Goal: Transaction & Acquisition: Purchase product/service

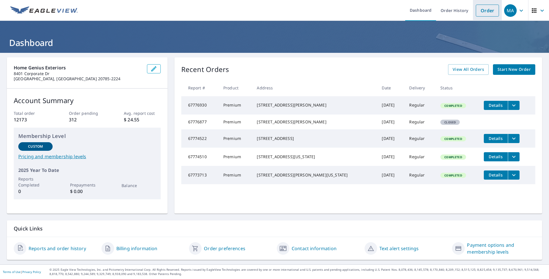
click at [486, 13] on link "Order" at bounding box center [487, 11] width 23 height 12
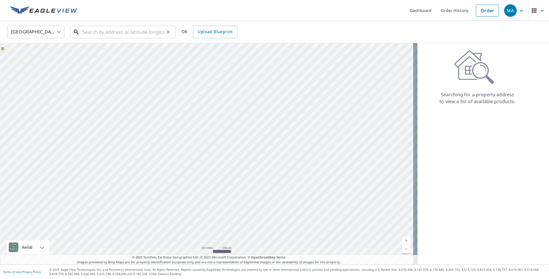
click at [101, 34] on input "text" at bounding box center [123, 32] width 81 height 16
paste input "[STREET_ADDRESS]"
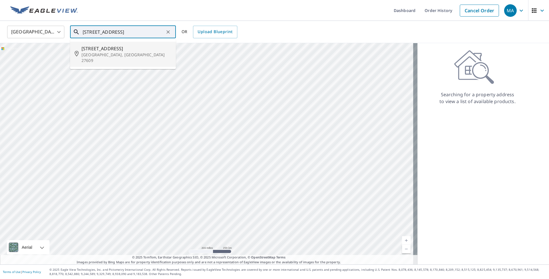
click at [127, 44] on li "[STREET_ADDRESS][PERSON_NAME]" at bounding box center [123, 54] width 106 height 25
type input "[STREET_ADDRESS][PERSON_NAME]"
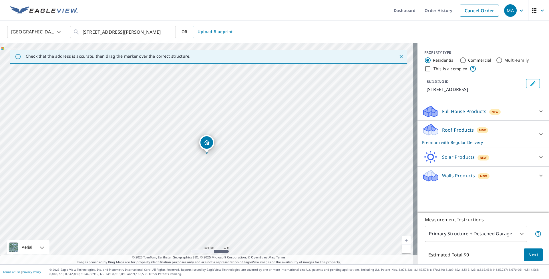
click at [453, 130] on p "Roof Products" at bounding box center [458, 130] width 32 height 7
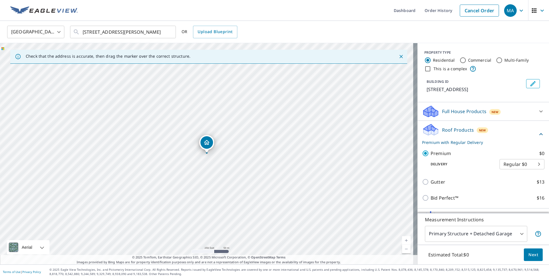
click at [459, 129] on p "Roof Products" at bounding box center [458, 130] width 32 height 7
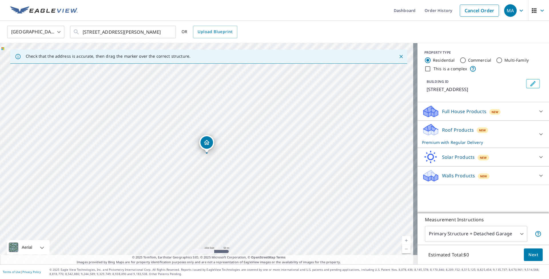
click at [466, 131] on p "Roof Products" at bounding box center [458, 130] width 32 height 7
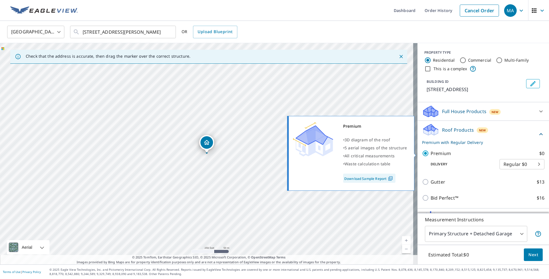
click at [423, 154] on input "Premium $0" at bounding box center [426, 153] width 9 height 7
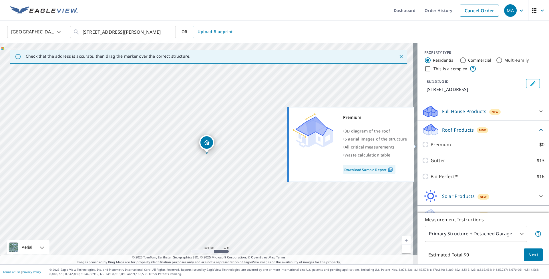
click at [432, 146] on p "Premium" at bounding box center [441, 144] width 20 height 7
click at [431, 146] on input "Premium $0" at bounding box center [426, 144] width 9 height 7
checkbox input "true"
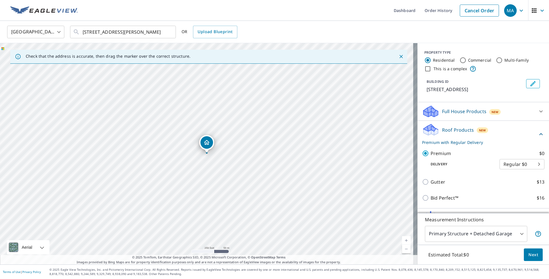
click at [462, 132] on p "Roof Products" at bounding box center [458, 130] width 32 height 7
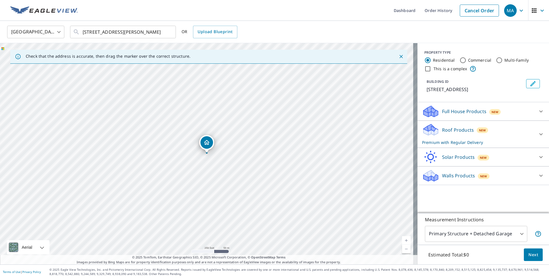
click at [464, 232] on body "MA MA Dashboard Order History Cancel Order MA [GEOGRAPHIC_DATA] [GEOGRAPHIC_DAT…" at bounding box center [274, 139] width 549 height 279
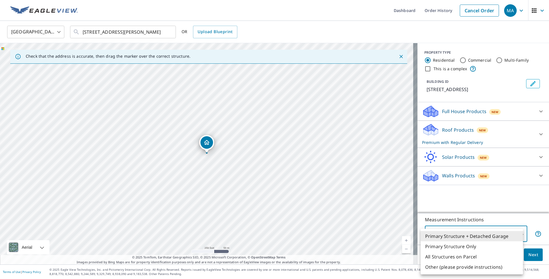
click at [463, 246] on li "Primary Structure Only" at bounding box center [472, 247] width 102 height 10
type input "2"
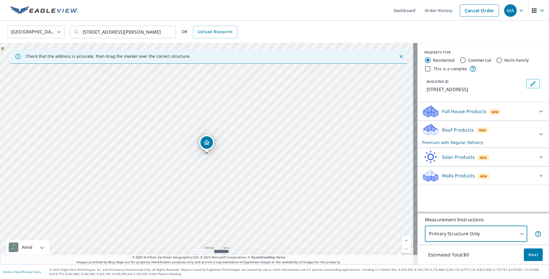
click at [532, 253] on span "Next" at bounding box center [533, 255] width 10 height 7
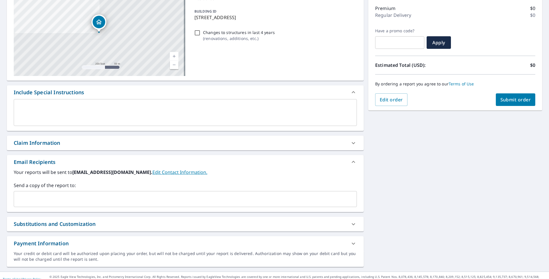
scroll to position [73, 0]
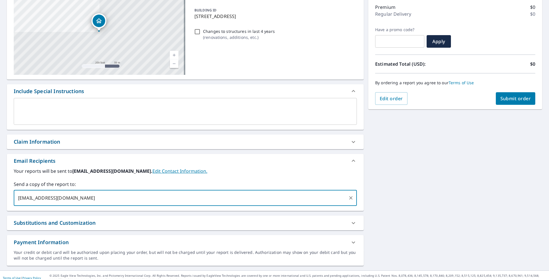
type input "[EMAIL_ADDRESS][DOMAIN_NAME]"
checkbox input "true"
type input "[EMAIL_ADDRESS][DOMAIN_NAME]"
checkbox input "true"
type input "s"
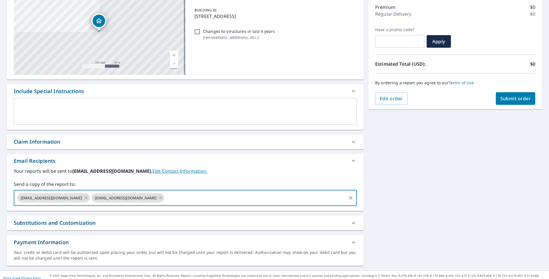
paste input "[EMAIL_ADDRESS][DOMAIN_NAME]"
type input "[EMAIL_ADDRESS][DOMAIN_NAME]"
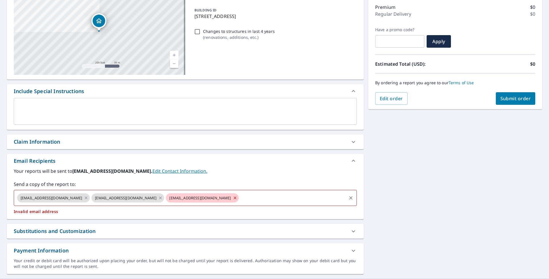
click at [237, 198] on icon at bounding box center [235, 198] width 5 height 6
checkbox input "true"
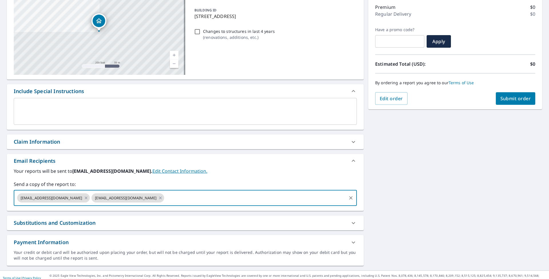
paste input "[EMAIL_ADDRESS][DOMAIN_NAME]"
type input "[EMAIL_ADDRESS][DOMAIN_NAME]"
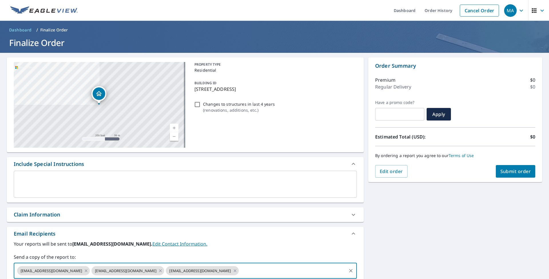
click at [506, 169] on span "Submit order" at bounding box center [515, 171] width 31 height 6
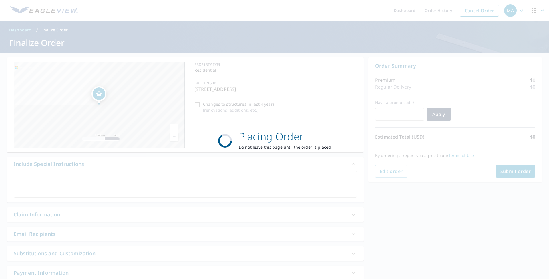
checkbox input "true"
